Goal: Task Accomplishment & Management: Use online tool/utility

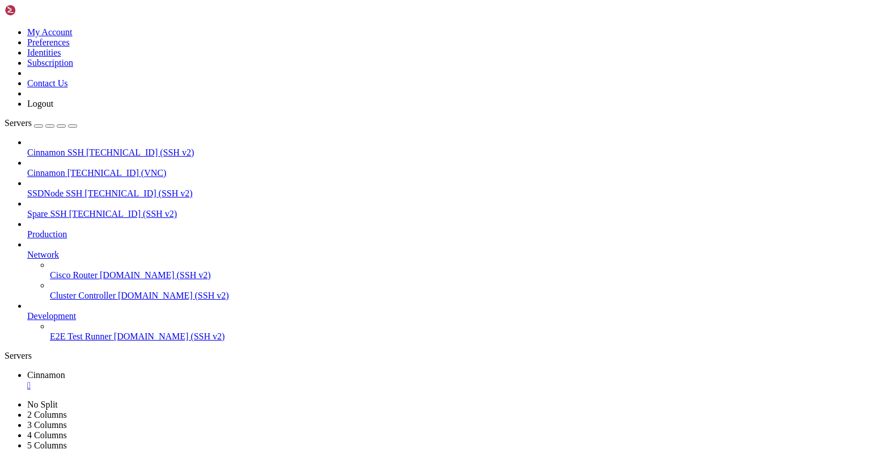
drag, startPoint x: 263, startPoint y: 40, endPoint x: 263, endPoint y: 83, distance: 43.1
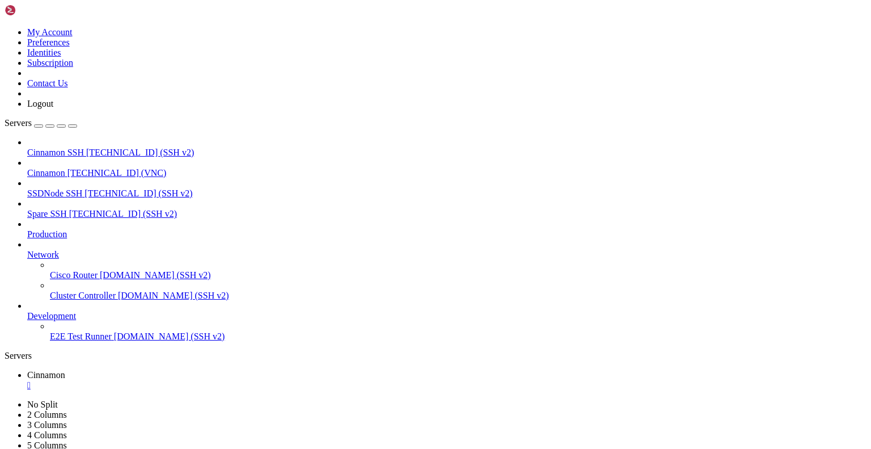
click at [208, 380] on div "" at bounding box center [447, 385] width 840 height 10
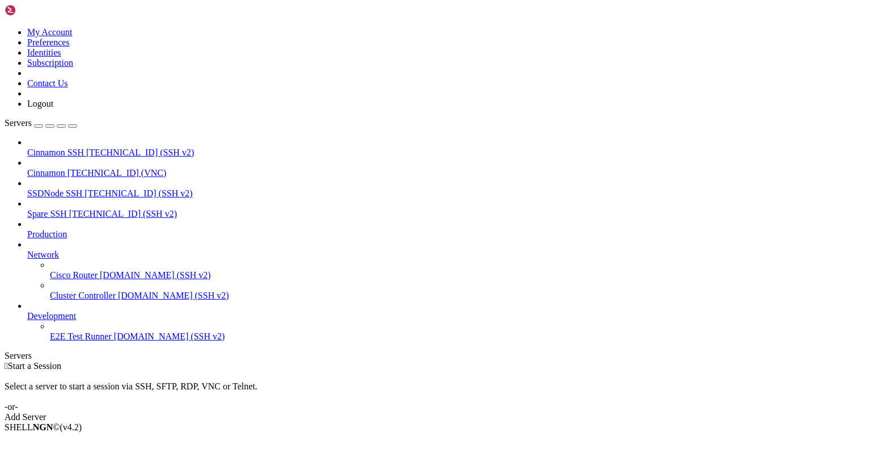
click at [65, 168] on span "Cinnamon" at bounding box center [46, 173] width 38 height 10
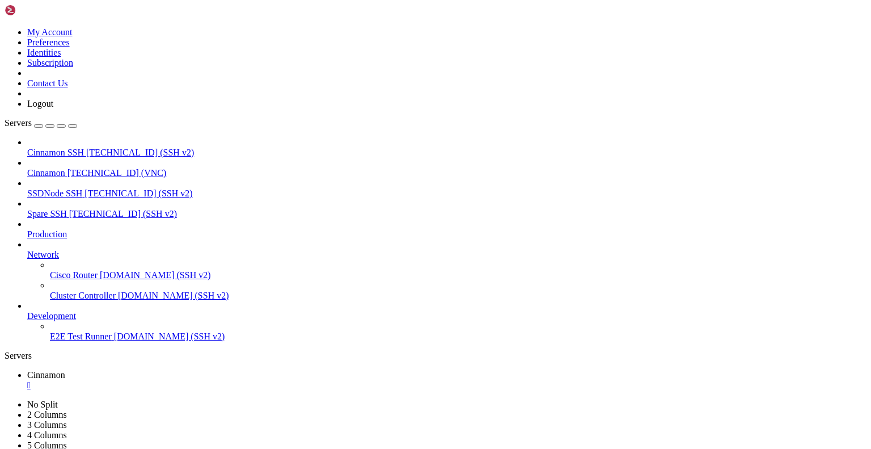
click at [209, 380] on div "" at bounding box center [447, 385] width 840 height 10
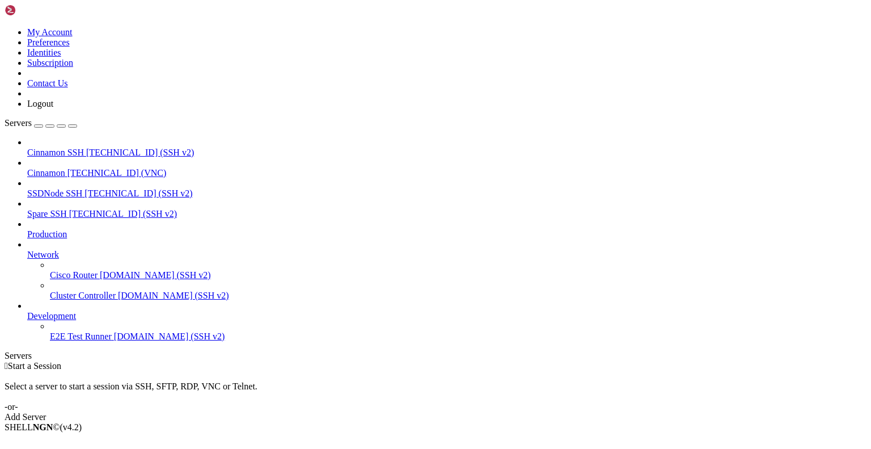
click at [56, 168] on span "Cinnamon" at bounding box center [46, 173] width 38 height 10
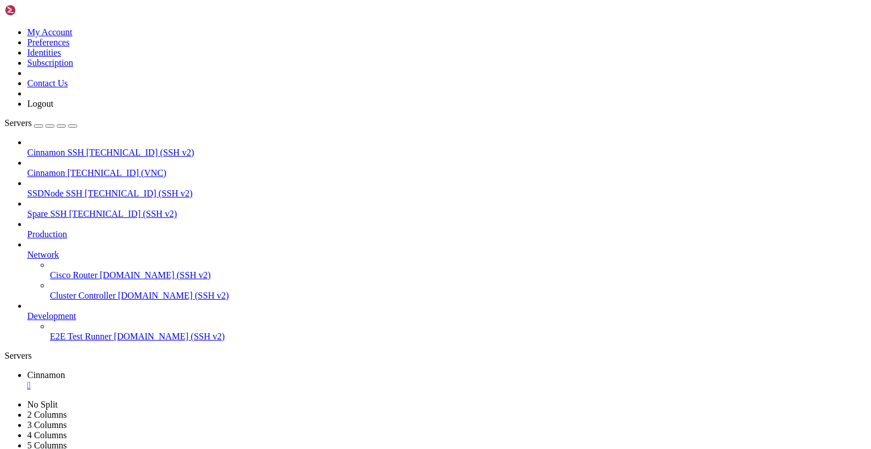
click at [209, 380] on div "" at bounding box center [447, 385] width 840 height 10
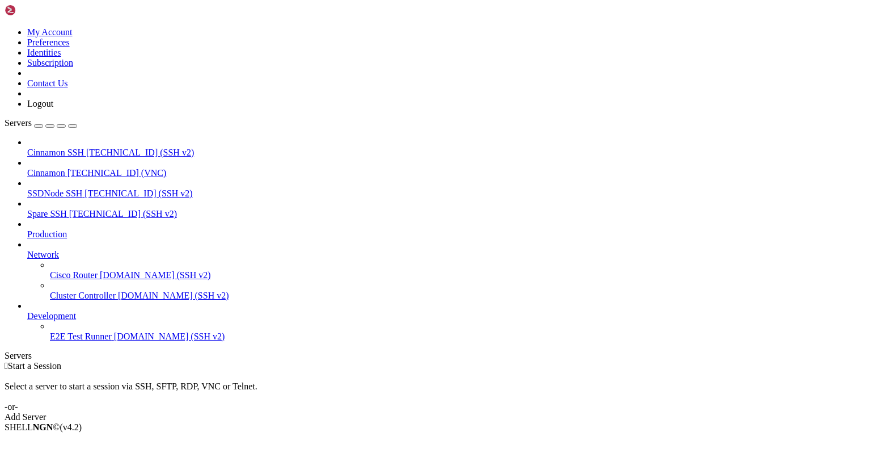
click at [50, 168] on span "Cinnamon" at bounding box center [46, 173] width 38 height 10
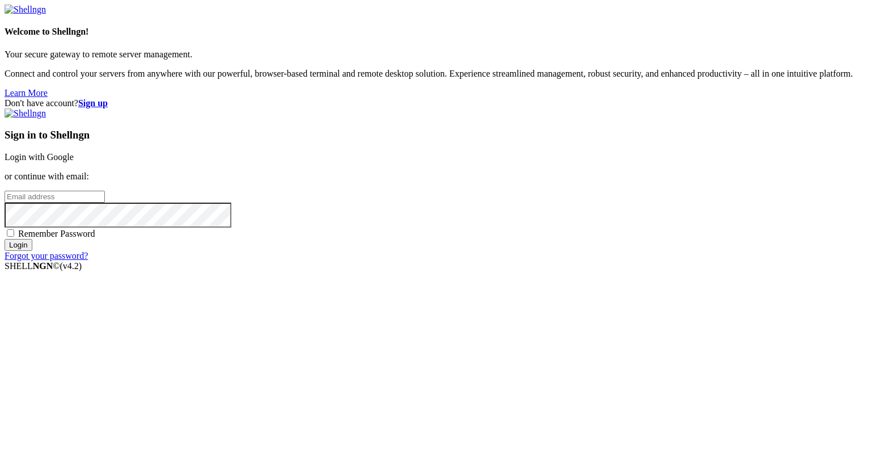
click at [105, 203] on input "email" at bounding box center [55, 197] width 100 height 12
click at [5, 201] on protonpass-control-d69c at bounding box center [5, 196] width 0 height 10
type input "[EMAIL_ADDRESS][DOMAIN_NAME]"
click at [32, 251] on input "Login" at bounding box center [19, 245] width 28 height 12
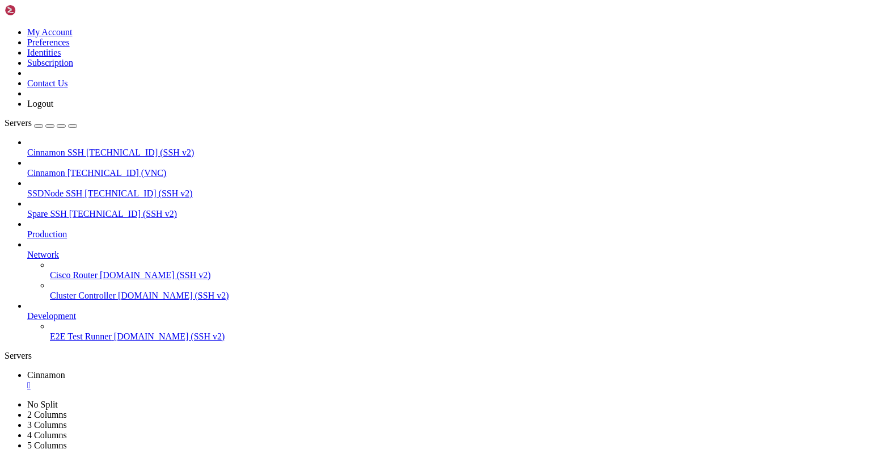
click at [208, 380] on div "" at bounding box center [447, 385] width 840 height 10
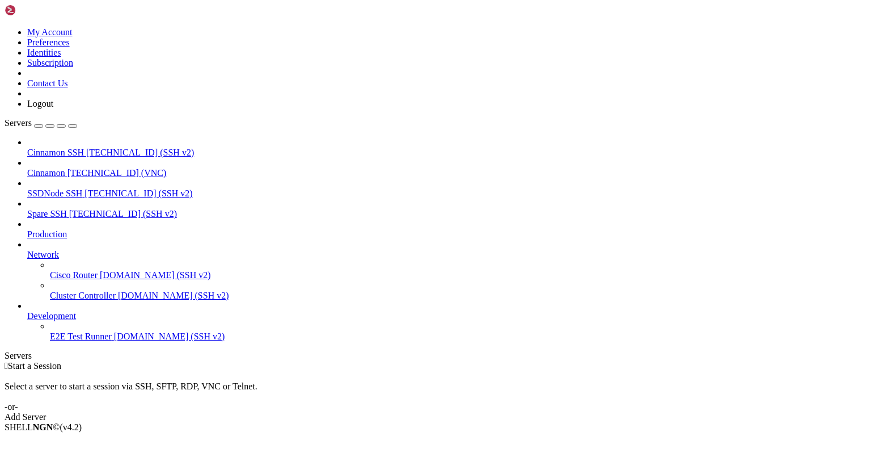
click at [65, 168] on span "Cinnamon" at bounding box center [46, 173] width 38 height 10
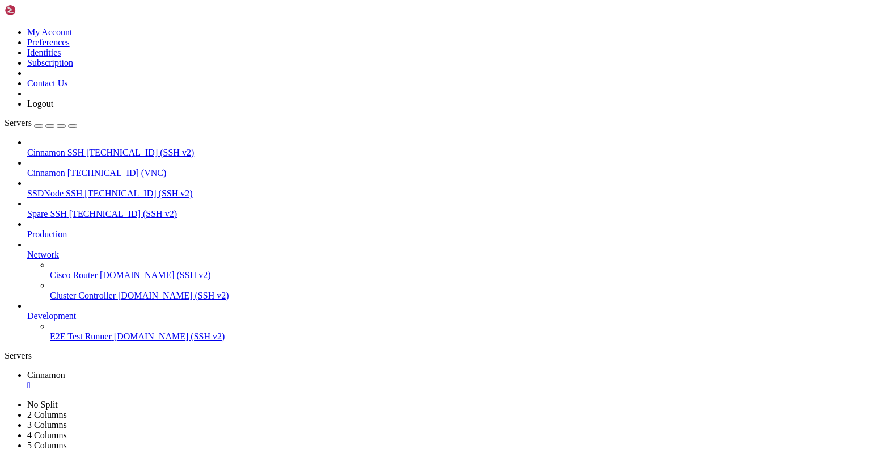
click at [209, 380] on div "" at bounding box center [447, 385] width 840 height 10
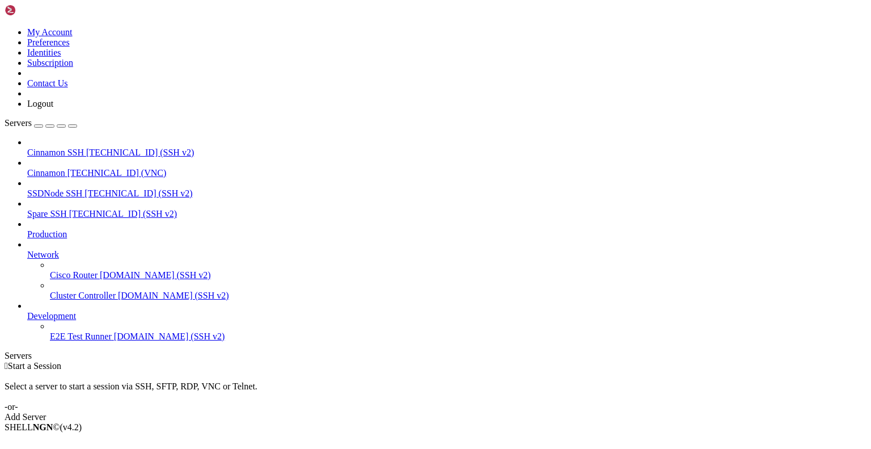
click at [81, 148] on span "Cinnamon SSH" at bounding box center [55, 153] width 57 height 10
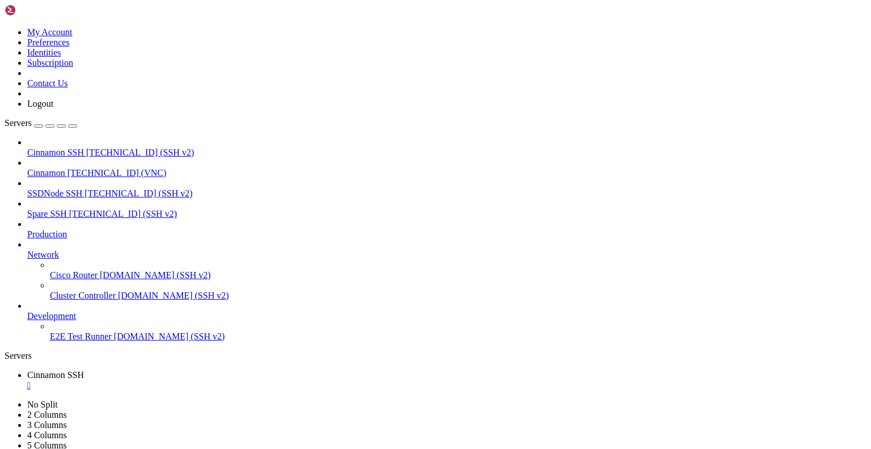
click at [65, 168] on span "Cinnamon" at bounding box center [46, 173] width 38 height 10
click at [302, 401] on div "" at bounding box center [447, 406] width 840 height 10
click at [57, 209] on span "Spare SSH" at bounding box center [47, 214] width 40 height 10
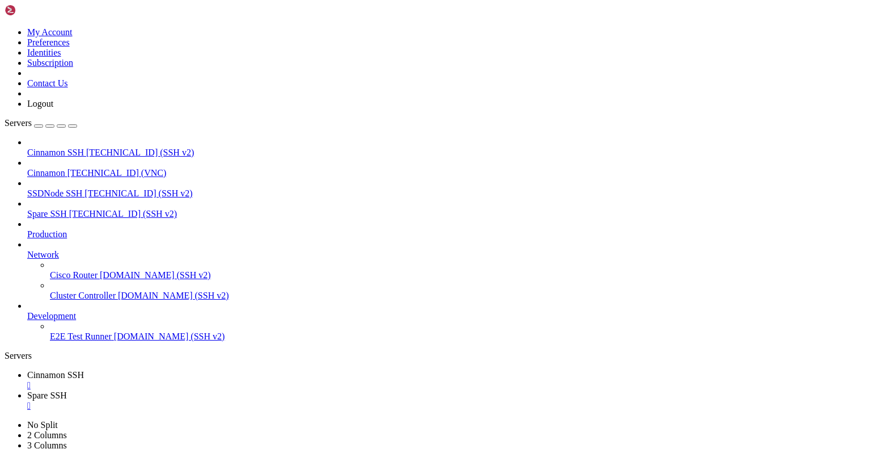
click at [304, 401] on div "" at bounding box center [447, 406] width 840 height 10
click at [227, 380] on div "" at bounding box center [447, 385] width 840 height 10
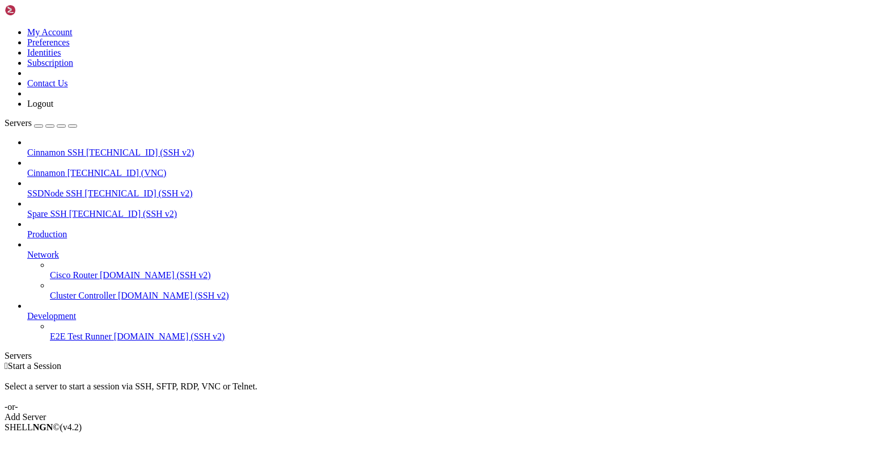
click at [65, 168] on span "Cinnamon" at bounding box center [46, 173] width 38 height 10
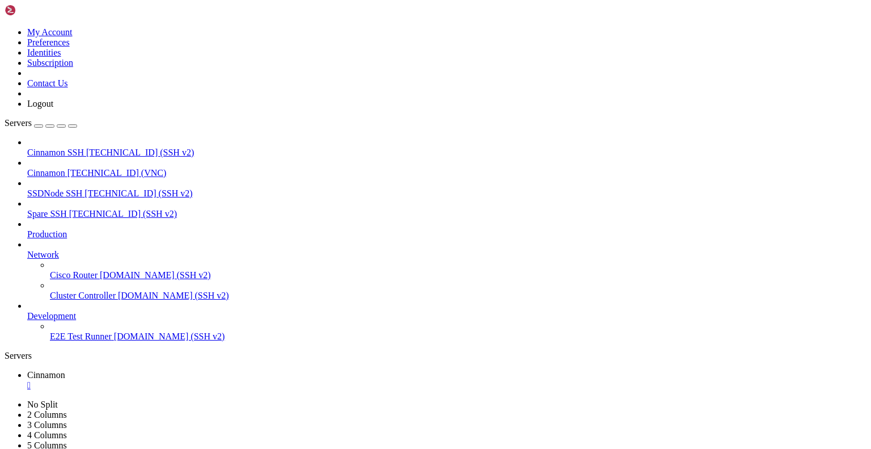
click at [209, 380] on div "" at bounding box center [447, 385] width 840 height 10
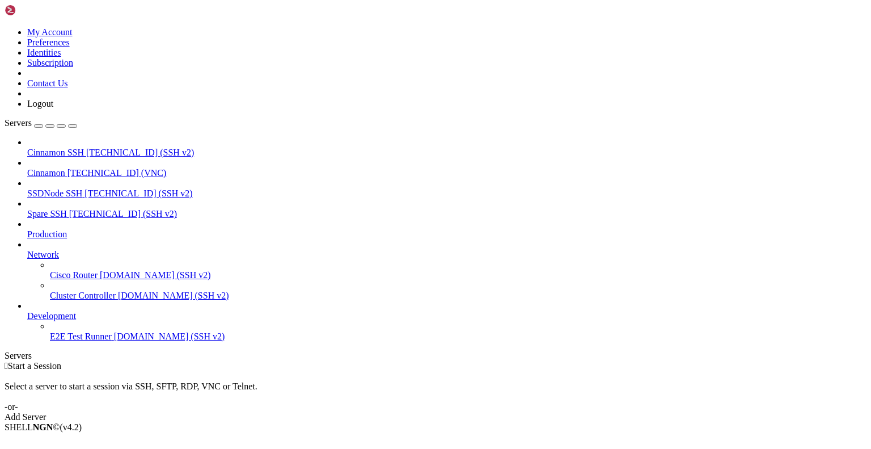
click at [76, 148] on span "Cinnamon SSH" at bounding box center [55, 153] width 57 height 10
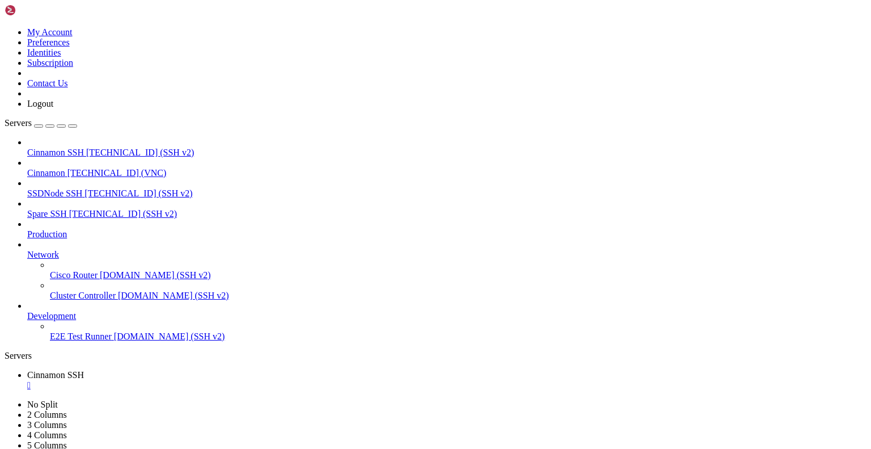
scroll to position [405, 0]
click at [226, 380] on div "" at bounding box center [447, 385] width 840 height 10
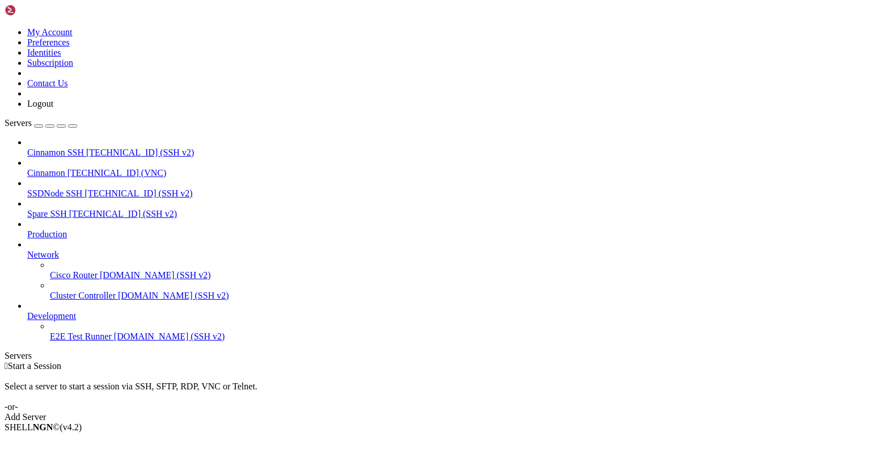
click at [65, 168] on span "Cinnamon" at bounding box center [46, 173] width 38 height 10
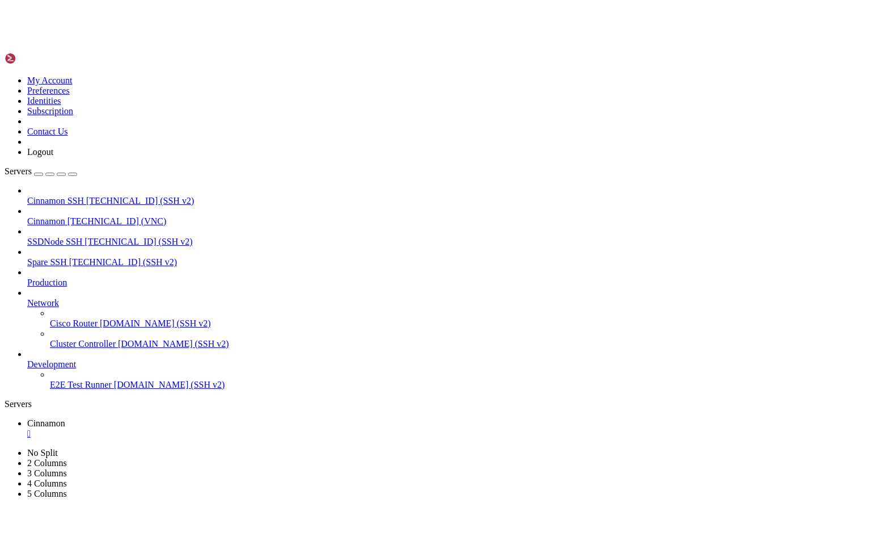
scroll to position [0, 0]
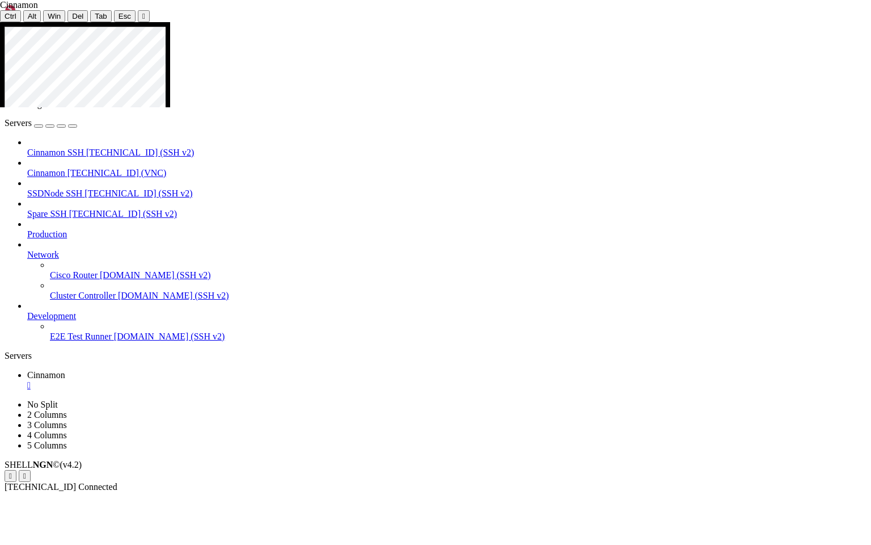
drag, startPoint x: 284, startPoint y: 256, endPoint x: 484, endPoint y: 109, distance: 248.4
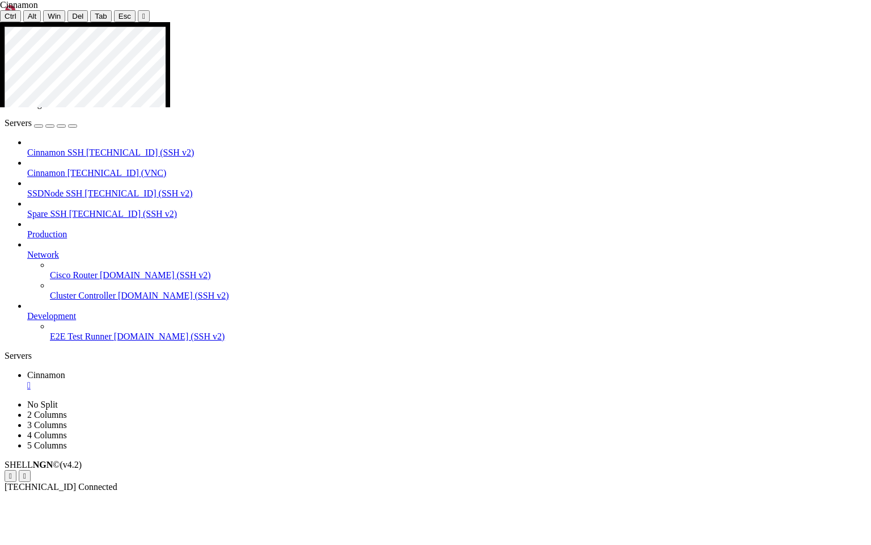
drag, startPoint x: 432, startPoint y: 502, endPoint x: 576, endPoint y: 497, distance: 144.2
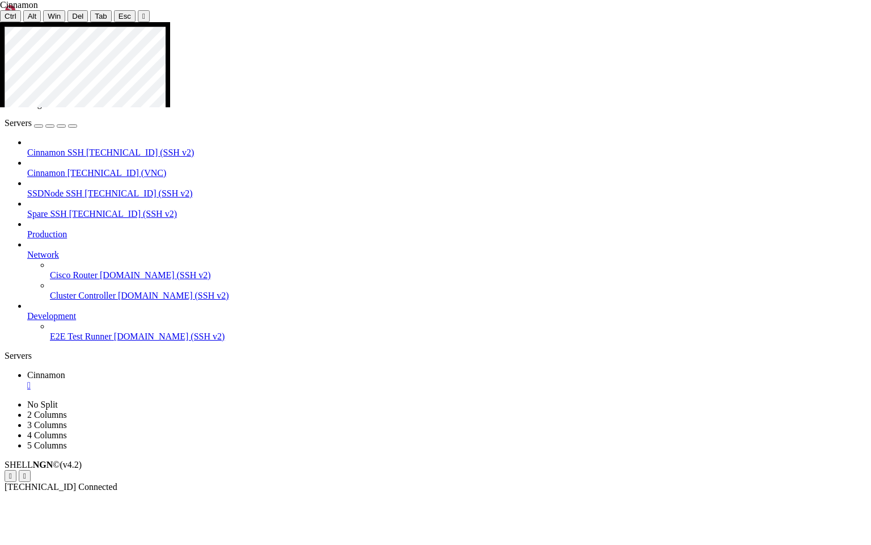
drag, startPoint x: 538, startPoint y: 502, endPoint x: 368, endPoint y: 508, distance: 169.8
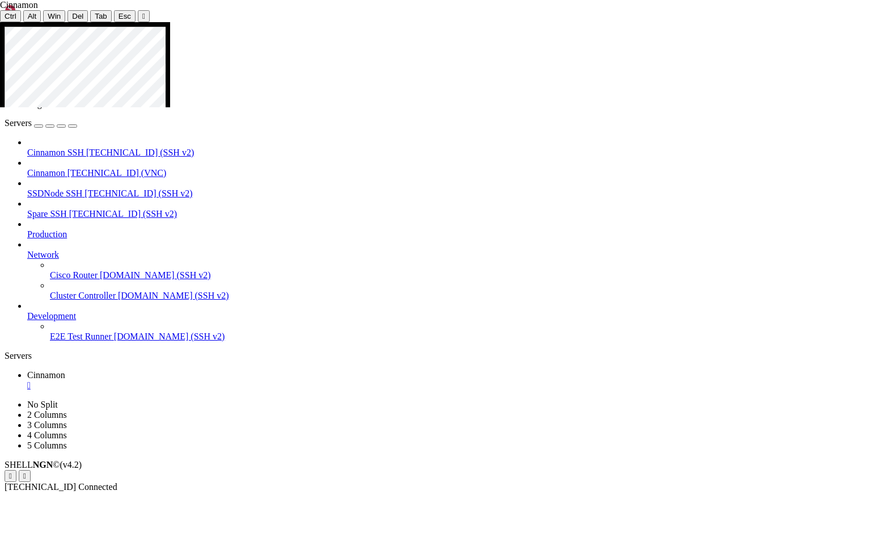
drag, startPoint x: 365, startPoint y: 500, endPoint x: 493, endPoint y: 496, distance: 127.7
drag, startPoint x: 480, startPoint y: 502, endPoint x: 272, endPoint y: 501, distance: 207.7
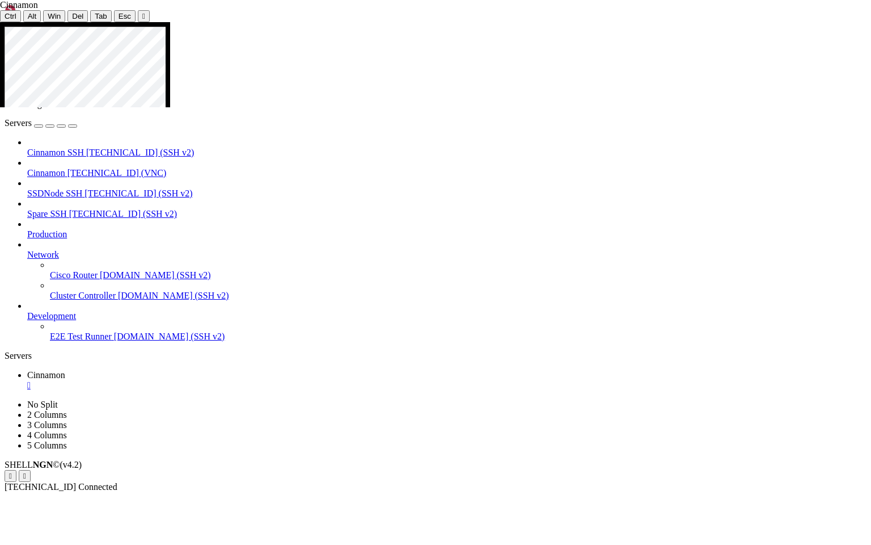
drag, startPoint x: 384, startPoint y: 406, endPoint x: 549, endPoint y: 395, distance: 166.0
